Goal: Check status

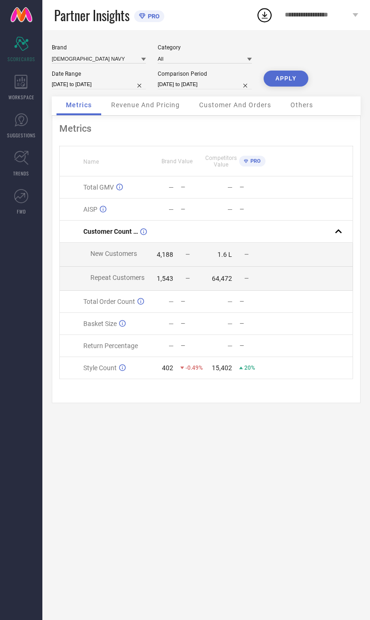
click at [351, 50] on div "Brand [DEMOGRAPHIC_DATA] NAVY Category All Date Range [DATE] to [DATE] Comparis…" at bounding box center [206, 70] width 309 height 52
click at [80, 56] on input at bounding box center [99, 59] width 94 height 10
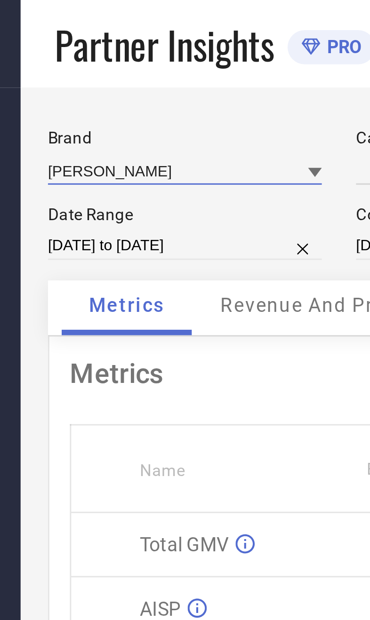
type input "All"
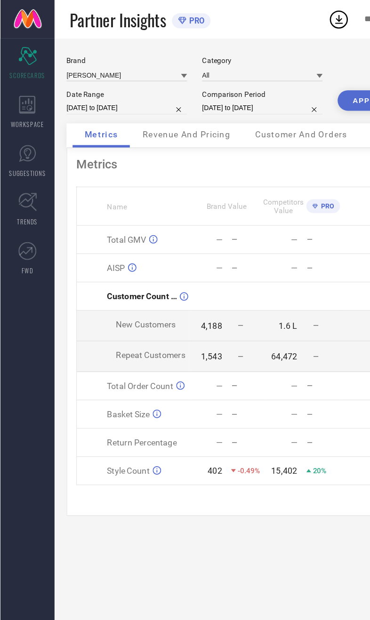
click at [273, 81] on button "APPLY" at bounding box center [286, 79] width 45 height 16
